Goal: Check status: Check status

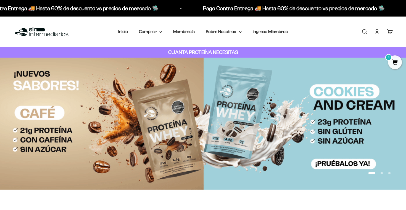
click at [44, 28] on img at bounding box center [41, 32] width 57 height 12
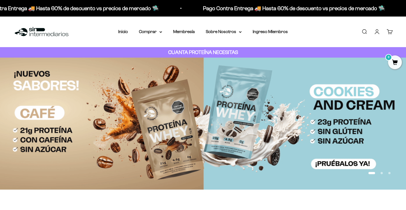
click at [377, 32] on link "Cuenta" at bounding box center [377, 32] width 6 height 6
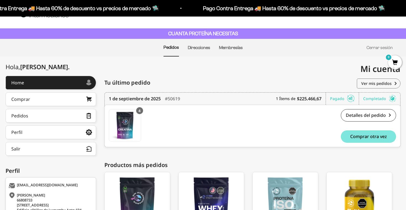
scroll to position [20, 0]
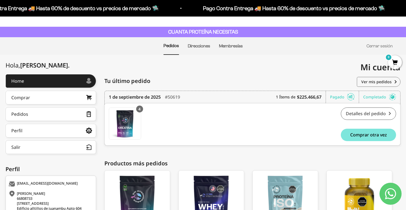
click at [385, 113] on link "Detalles del pedido" at bounding box center [368, 114] width 55 height 12
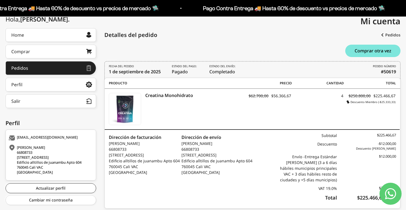
scroll to position [83, 0]
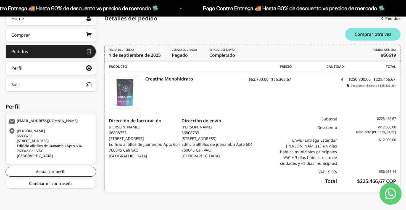
click at [129, 86] on img at bounding box center [125, 93] width 32 height 32
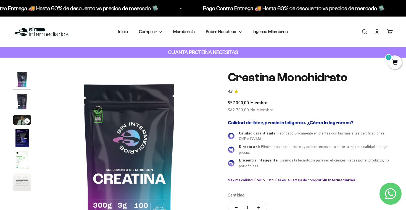
click at [379, 33] on link "Cuenta" at bounding box center [377, 32] width 6 height 6
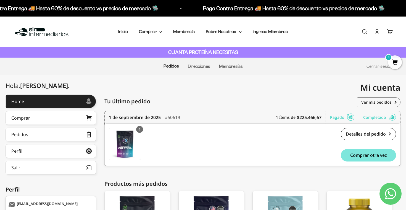
click at [348, 116] on icon at bounding box center [350, 118] width 7 height 6
click at [378, 134] on link "Detalles del pedido" at bounding box center [368, 134] width 55 height 12
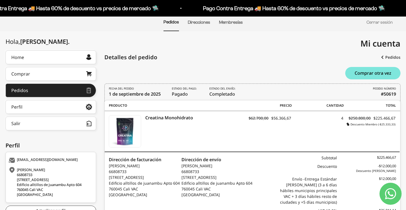
scroll to position [44, 0]
click at [120, 94] on time "1 de septiembre de 2025" at bounding box center [135, 94] width 52 height 6
click at [232, 88] on icon "Estado del envío:" at bounding box center [222, 89] width 26 height 4
click at [385, 57] on link "Pedidos" at bounding box center [390, 58] width 19 height 10
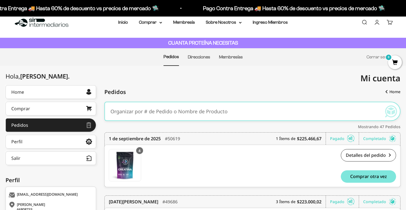
scroll to position [10, 0]
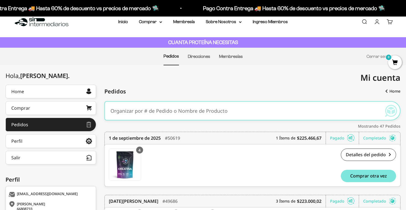
click at [274, 108] on input "text" at bounding box center [243, 111] width 267 height 17
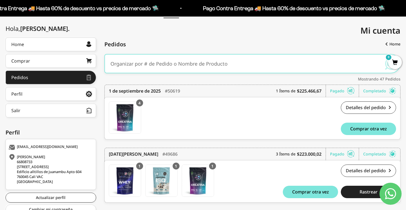
scroll to position [59, 0]
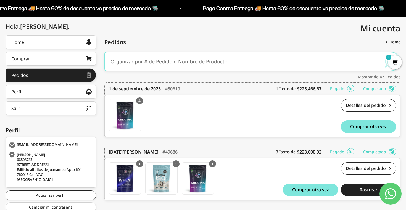
click at [344, 90] on div "Pagado" at bounding box center [344, 89] width 29 height 12
click at [377, 88] on div "Completado" at bounding box center [379, 89] width 33 height 12
click at [390, 88] on icon at bounding box center [392, 89] width 7 height 6
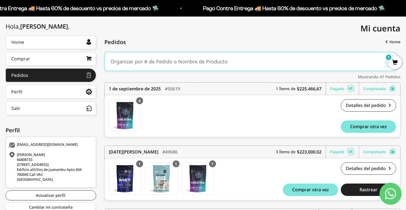
click at [350, 88] on icon at bounding box center [350, 89] width 7 height 6
click at [366, 106] on link "Detalles del pedido" at bounding box center [368, 105] width 55 height 12
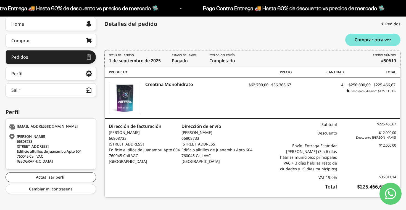
scroll to position [83, 0]
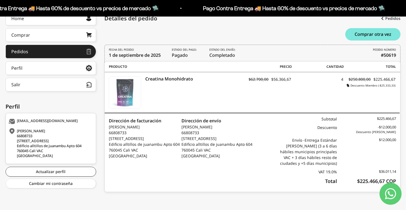
click at [118, 95] on img at bounding box center [125, 93] width 32 height 32
click at [217, 54] on span "Estado del envío: Completado" at bounding box center [223, 53] width 28 height 11
click at [148, 58] on b "1 de septiembre de 2025" at bounding box center [135, 55] width 52 height 7
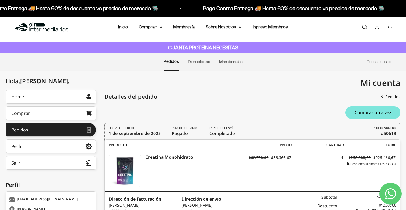
scroll to position [4, 0]
click at [195, 63] on link "Direcciones" at bounding box center [199, 62] width 22 height 5
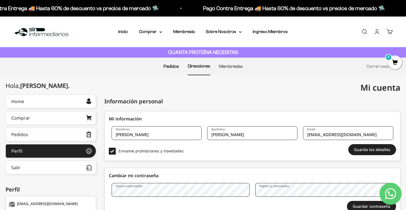
click at [176, 68] on link "Pedidos" at bounding box center [170, 66] width 15 height 5
click at [171, 69] on link "Pedidos" at bounding box center [170, 66] width 15 height 5
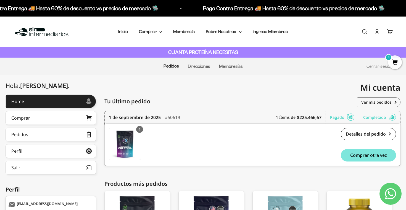
click at [340, 114] on div "Pagado" at bounding box center [344, 118] width 29 height 12
click at [378, 115] on div "Completado" at bounding box center [379, 118] width 33 height 12
click at [384, 102] on link "Ver mis pedidos" at bounding box center [379, 102] width 44 height 10
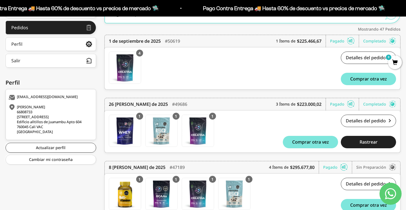
scroll to position [112, 0]
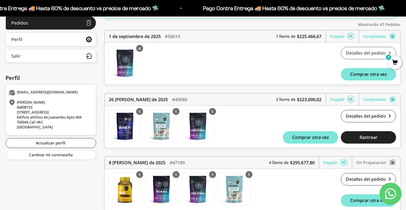
click at [361, 56] on link "Detalles del pedido" at bounding box center [368, 53] width 55 height 12
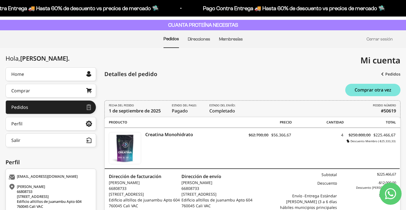
scroll to position [28, 0]
click at [192, 38] on link "Direcciones" at bounding box center [199, 38] width 22 height 5
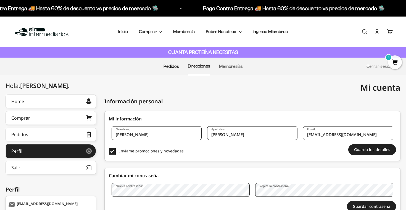
click at [173, 66] on link "Pedidos" at bounding box center [170, 66] width 15 height 5
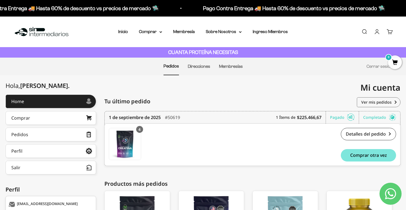
click at [391, 119] on icon at bounding box center [392, 118] width 7 height 6
click at [391, 117] on icon at bounding box center [392, 118] width 7 height 6
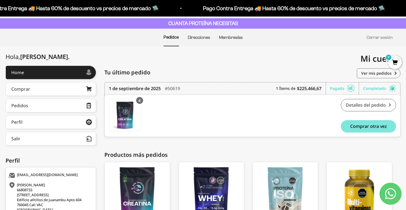
scroll to position [26, 0]
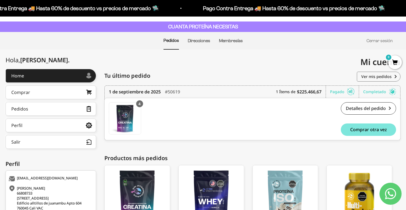
click at [378, 91] on div "Completado" at bounding box center [379, 92] width 33 height 12
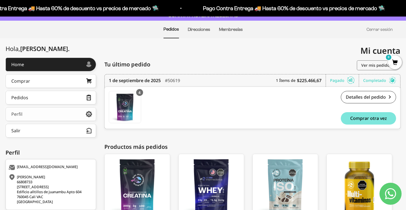
scroll to position [39, 0]
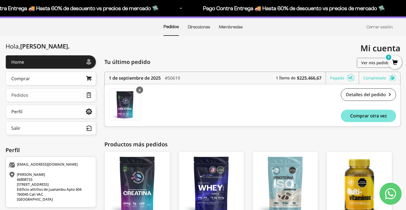
click at [62, 97] on link "Pedidos" at bounding box center [51, 95] width 91 height 14
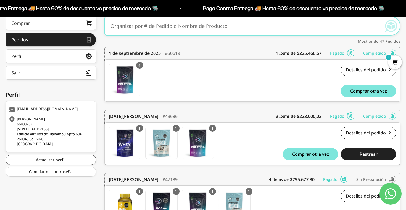
scroll to position [95, 0]
click at [374, 55] on div "Completado" at bounding box center [379, 53] width 33 height 12
click at [348, 55] on icon at bounding box center [350, 53] width 7 height 6
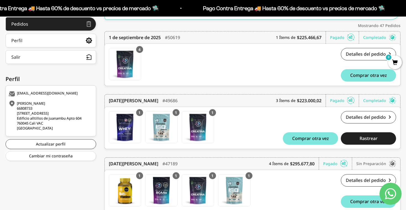
scroll to position [115, 0]
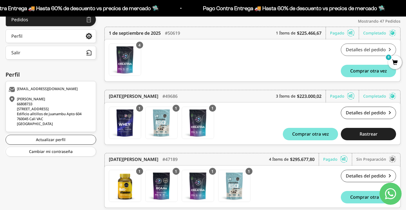
click at [358, 51] on link "Detalles del pedido" at bounding box center [368, 50] width 55 height 12
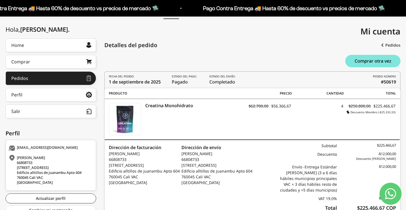
scroll to position [57, 0]
click at [232, 81] on span "Estado del envío: Completado" at bounding box center [223, 79] width 28 height 11
drag, startPoint x: 380, startPoint y: 81, endPoint x: 405, endPoint y: 81, distance: 25.4
click at [405, 81] on div "[PERSON_NAME] . Home Comprar Pedidos Perfil Información personal Direcciones gu…" at bounding box center [203, 130] width 406 height 185
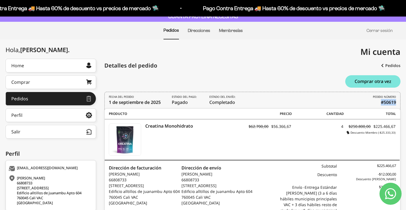
scroll to position [28, 0]
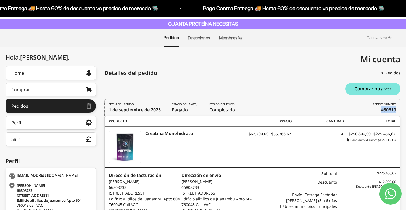
click at [380, 58] on span "Mi cuenta" at bounding box center [380, 59] width 40 height 11
click at [390, 72] on link "Pedidos" at bounding box center [390, 73] width 19 height 10
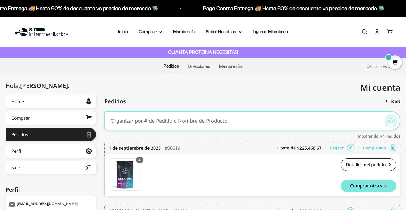
click at [260, 127] on input "text" at bounding box center [243, 121] width 267 height 17
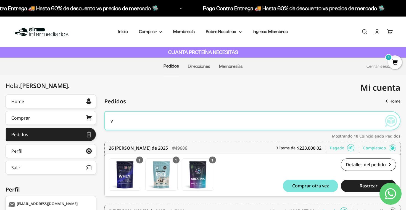
type input "v"
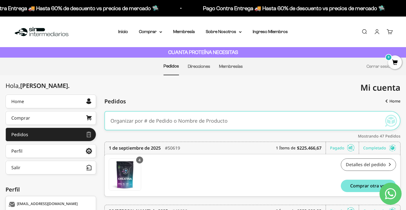
click at [356, 160] on link "Detalles del pedido" at bounding box center [368, 165] width 55 height 12
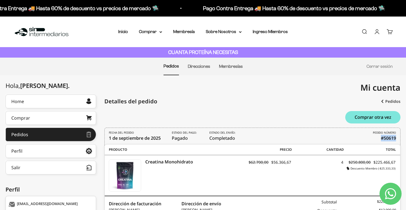
drag, startPoint x: 379, startPoint y: 137, endPoint x: 404, endPoint y: 137, distance: 24.8
click at [404, 137] on div "Hola, Jose Tomas . Home Comprar Pedidos Perfil Información personal Direcciones…" at bounding box center [203, 187] width 406 height 185
copy b "#50619"
click at [378, 84] on span "Mi cuenta" at bounding box center [380, 87] width 40 height 11
click at [371, 84] on span "Mi cuenta" at bounding box center [380, 87] width 40 height 11
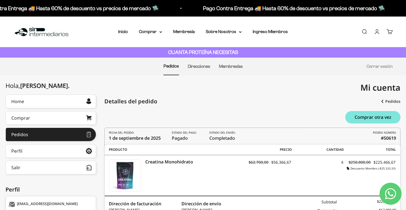
click at [120, 100] on div "Detalles del pedido" at bounding box center [130, 101] width 53 height 8
click at [35, 32] on img at bounding box center [41, 32] width 57 height 12
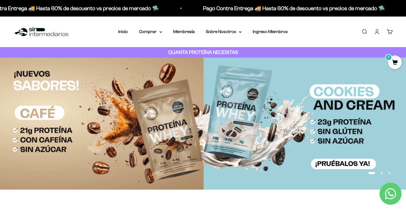
click at [375, 33] on link "Cuenta" at bounding box center [377, 32] width 6 height 6
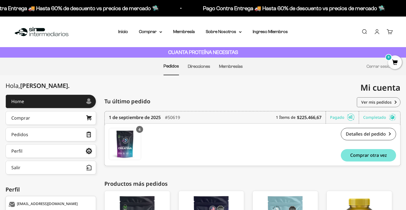
scroll to position [28, 0]
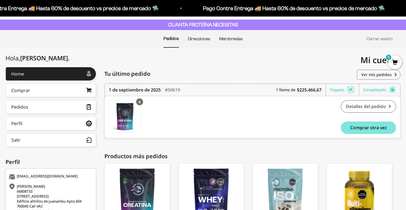
click at [364, 107] on link "Detalles del pedido" at bounding box center [368, 106] width 55 height 12
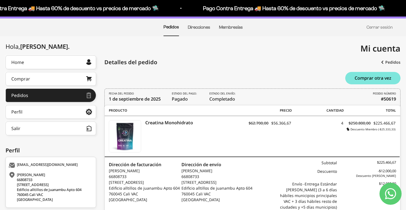
scroll to position [47, 0]
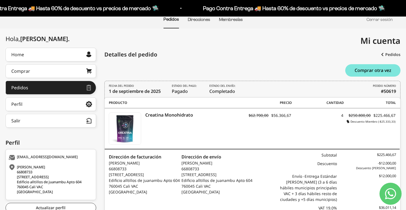
click at [231, 88] on icon "Estado del envío:" at bounding box center [222, 86] width 26 height 4
click at [124, 120] on img at bounding box center [125, 129] width 32 height 32
click at [386, 53] on link "Pedidos" at bounding box center [390, 55] width 19 height 10
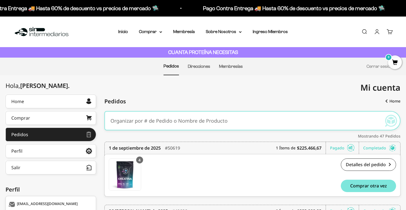
click at [205, 117] on input "text" at bounding box center [243, 121] width 267 height 17
paste input "#50619"
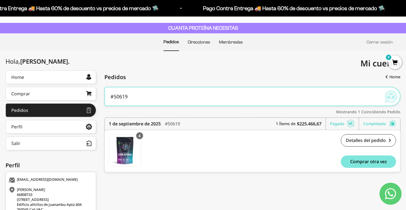
scroll to position [20, 0]
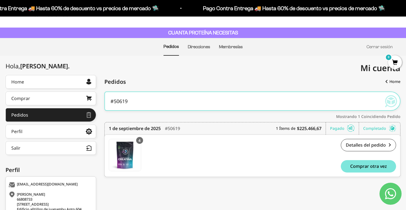
type input "#50619"
click at [218, 108] on input "#50619" at bounding box center [243, 101] width 267 height 17
drag, startPoint x: 162, startPoint y: 102, endPoint x: 96, endPoint y: 100, distance: 66.3
click at [96, 100] on div "Hola, Jose Tomas . Home Comprar Pedidos Perfil Información personal Direcciones…" at bounding box center [203, 166] width 395 height 182
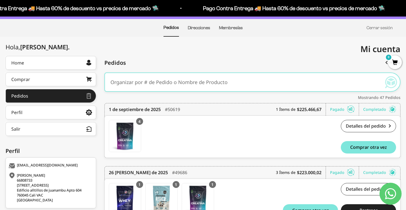
scroll to position [40, 0]
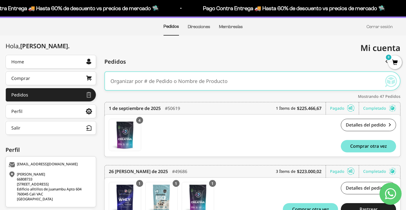
paste input "#50619"
type input "#50619"
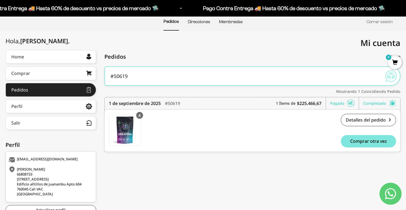
scroll to position [44, 0]
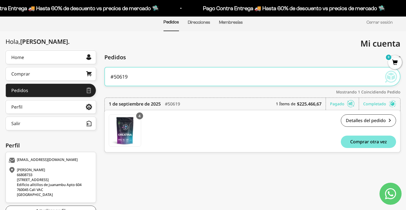
click at [390, 77] on icon at bounding box center [391, 77] width 14 height 10
click at [376, 91] on div "Mostrando 1 Coincidiendo Pedido" at bounding box center [252, 92] width 296 height 6
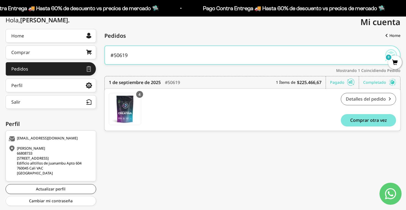
scroll to position [66, 0]
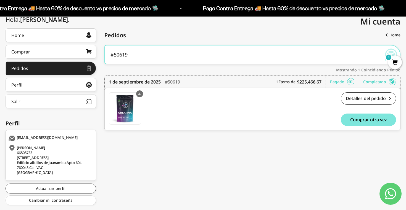
click at [340, 85] on div "Pagado" at bounding box center [344, 82] width 29 height 12
click at [295, 82] on div "1 Ítems de $225.466,67" at bounding box center [301, 82] width 50 height 12
click at [386, 81] on div "Completado" at bounding box center [379, 82] width 33 height 12
click at [370, 104] on link "Detalles del pedido" at bounding box center [368, 98] width 55 height 12
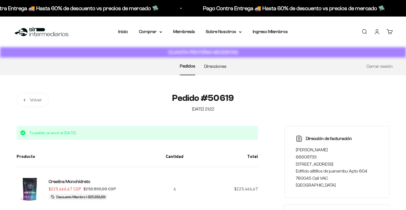
click at [0, 0] on div "Detalles del pedido" at bounding box center [0, 0] width 0 height 0
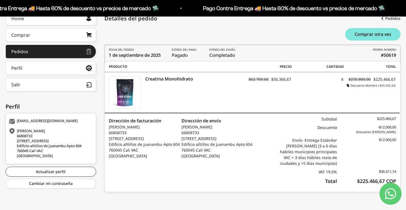
scroll to position [65, 0]
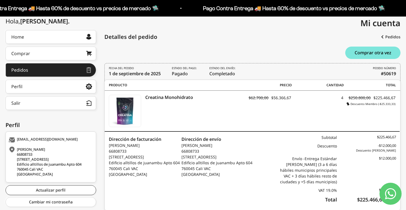
click at [224, 69] on icon "Estado del envío:" at bounding box center [222, 68] width 26 height 4
click at [178, 70] on span "Estado del pago: Pagado" at bounding box center [185, 71] width 26 height 11
click at [332, 84] on span "Cantidad" at bounding box center [317, 85] width 52 height 5
